Goal: Task Accomplishment & Management: Manage account settings

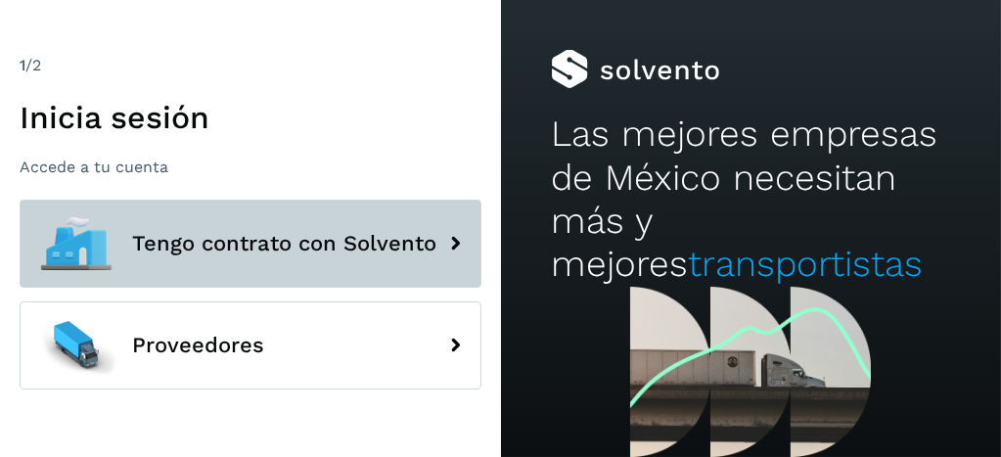
click at [274, 237] on span "Tengo contrato con Solvento" at bounding box center [284, 243] width 304 height 23
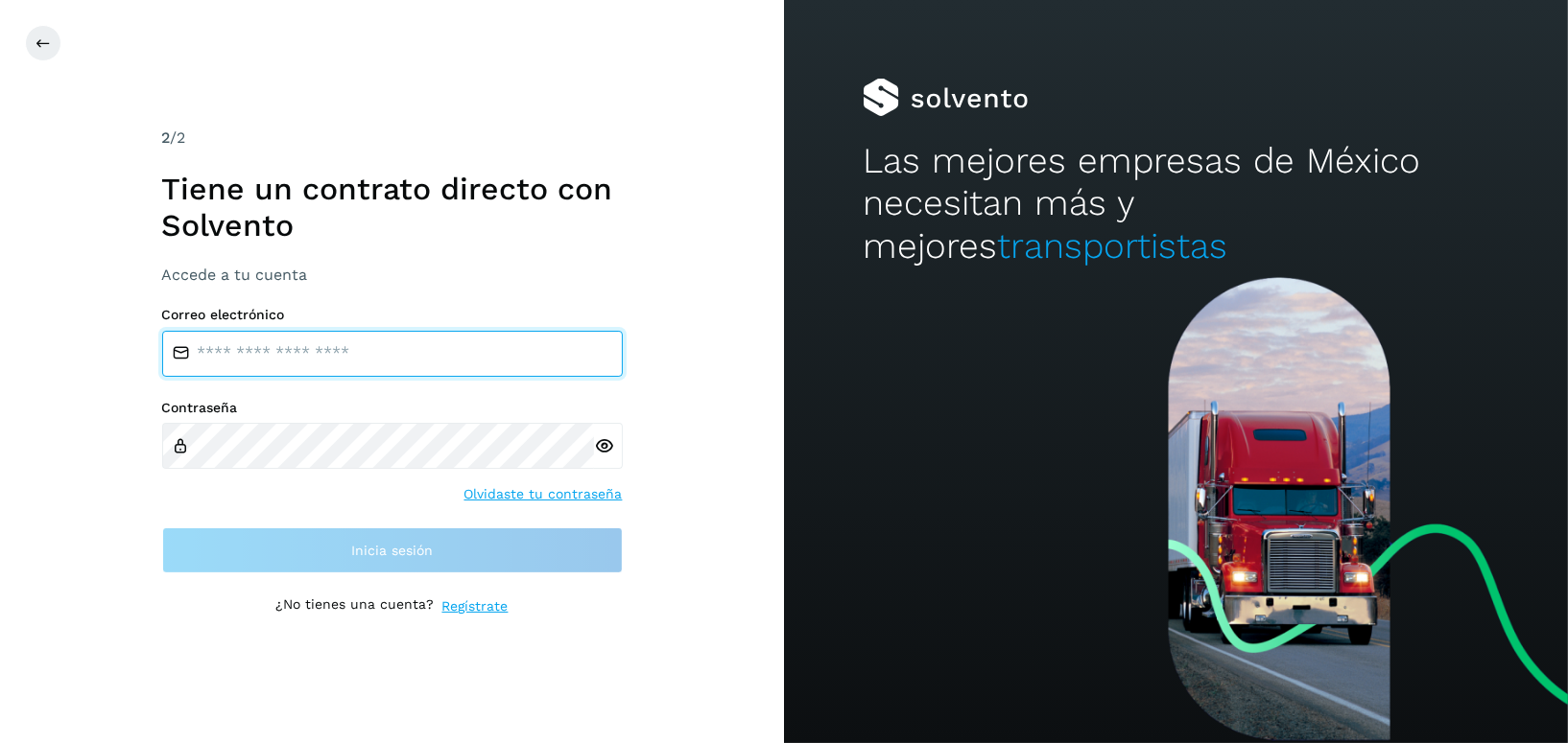
click at [294, 353] on input "email" at bounding box center [392, 354] width 461 height 46
type input "**********"
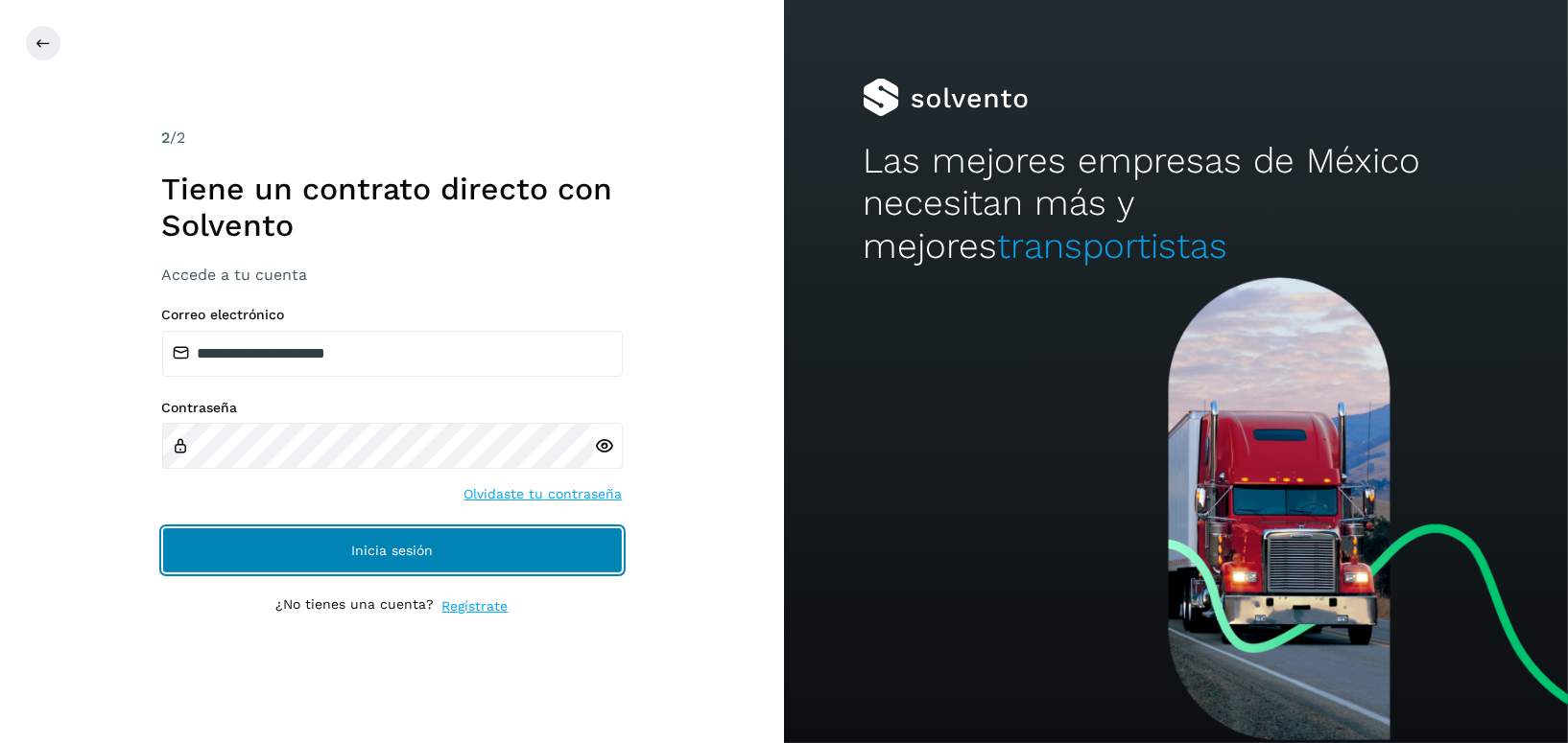
click at [421, 447] on button "Inicia sesión" at bounding box center [392, 550] width 461 height 46
click at [514, 447] on button "Inicia sesión" at bounding box center [392, 550] width 461 height 46
click at [492, 447] on button "Inicia sesión" at bounding box center [392, 550] width 461 height 46
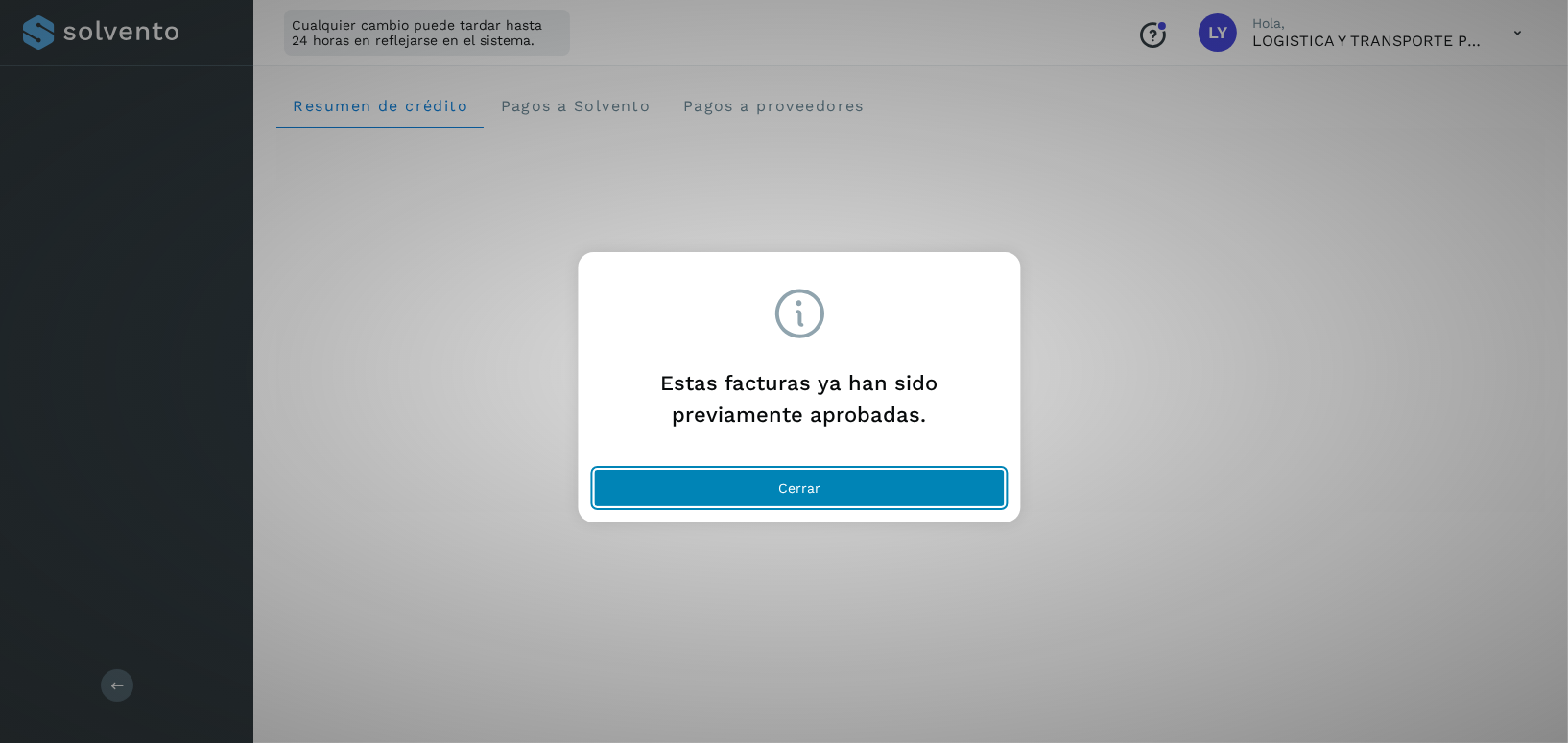
click at [866, 447] on button "Cerrar" at bounding box center [800, 487] width 412 height 38
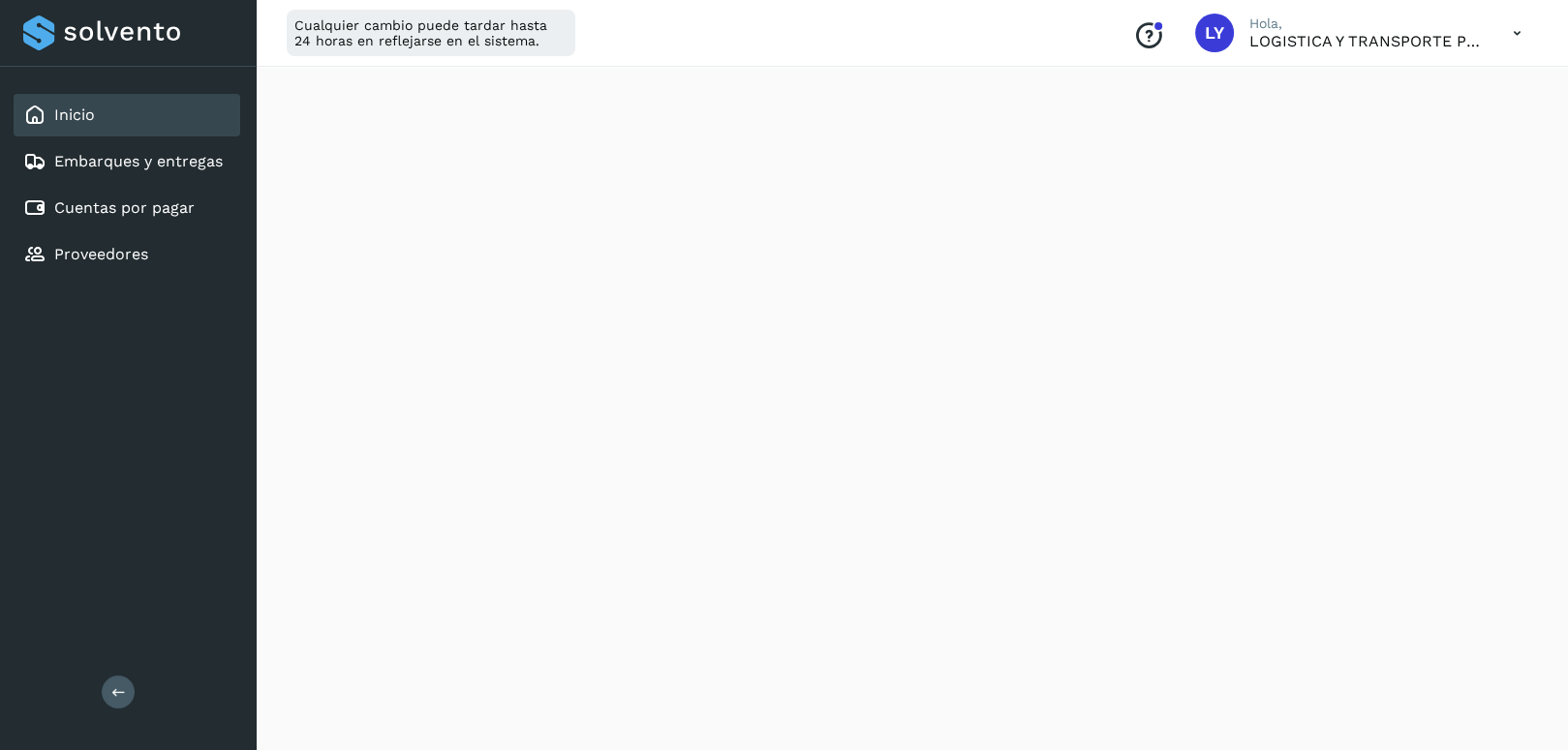
scroll to position [387, 0]
